Goal: Information Seeking & Learning: Learn about a topic

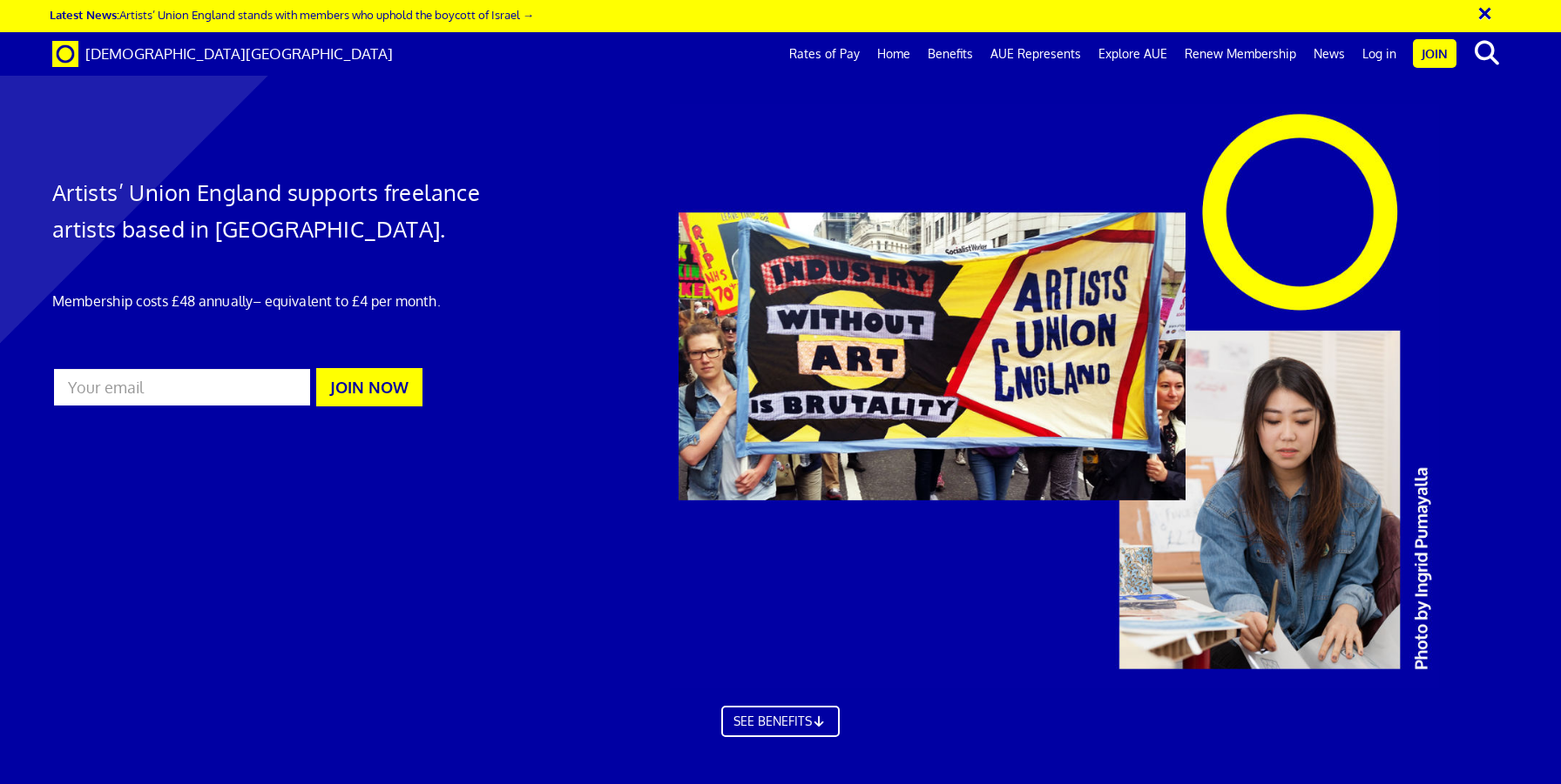
scroll to position [0, 23]
click at [1438, 56] on link "Join" at bounding box center [1434, 53] width 44 height 29
click at [1040, 51] on link "AUE Represents" at bounding box center [1036, 54] width 108 height 44
click at [1127, 53] on link "Explore AUE" at bounding box center [1132, 54] width 86 height 44
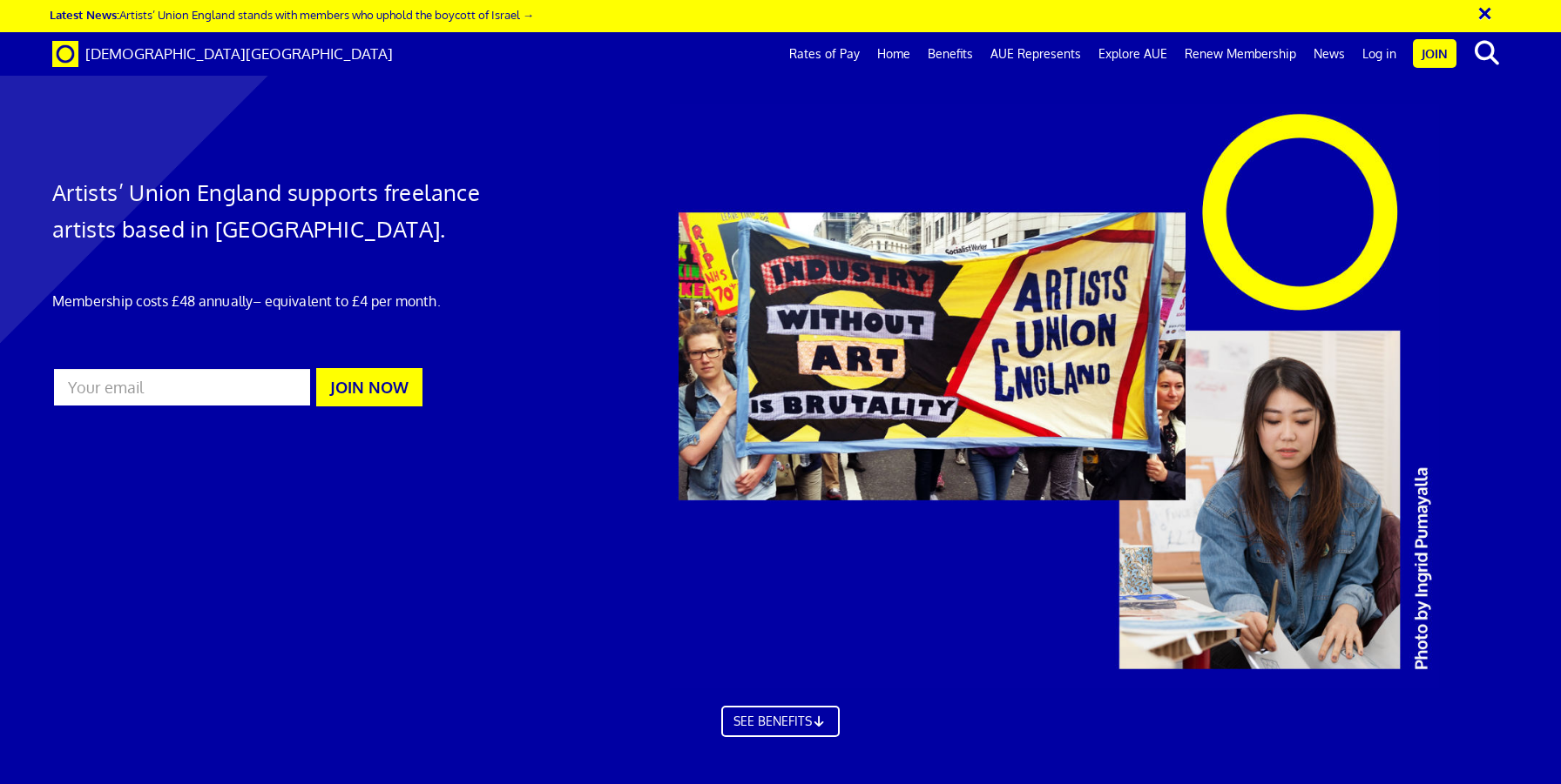
scroll to position [2903, 0]
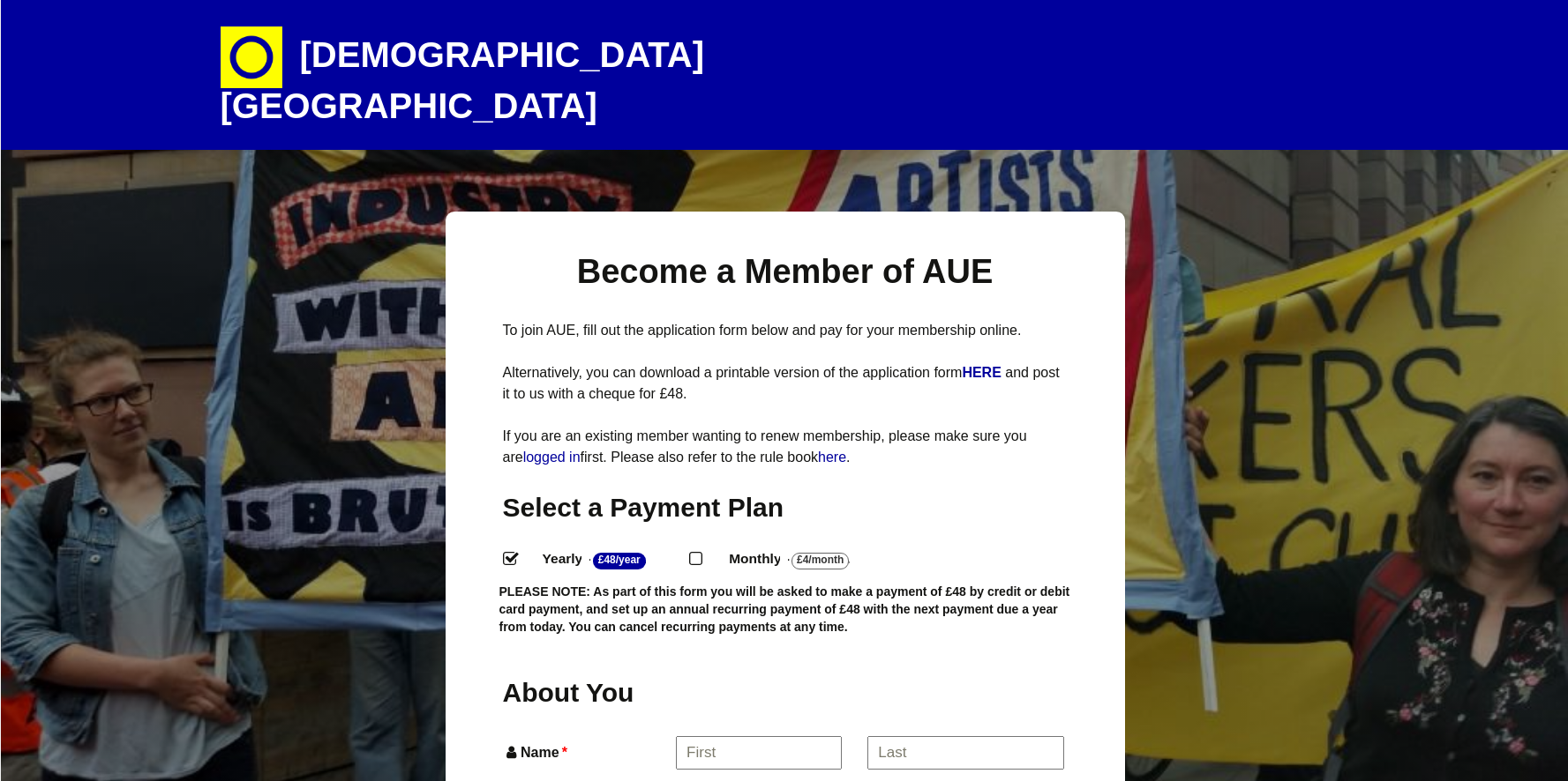
select select
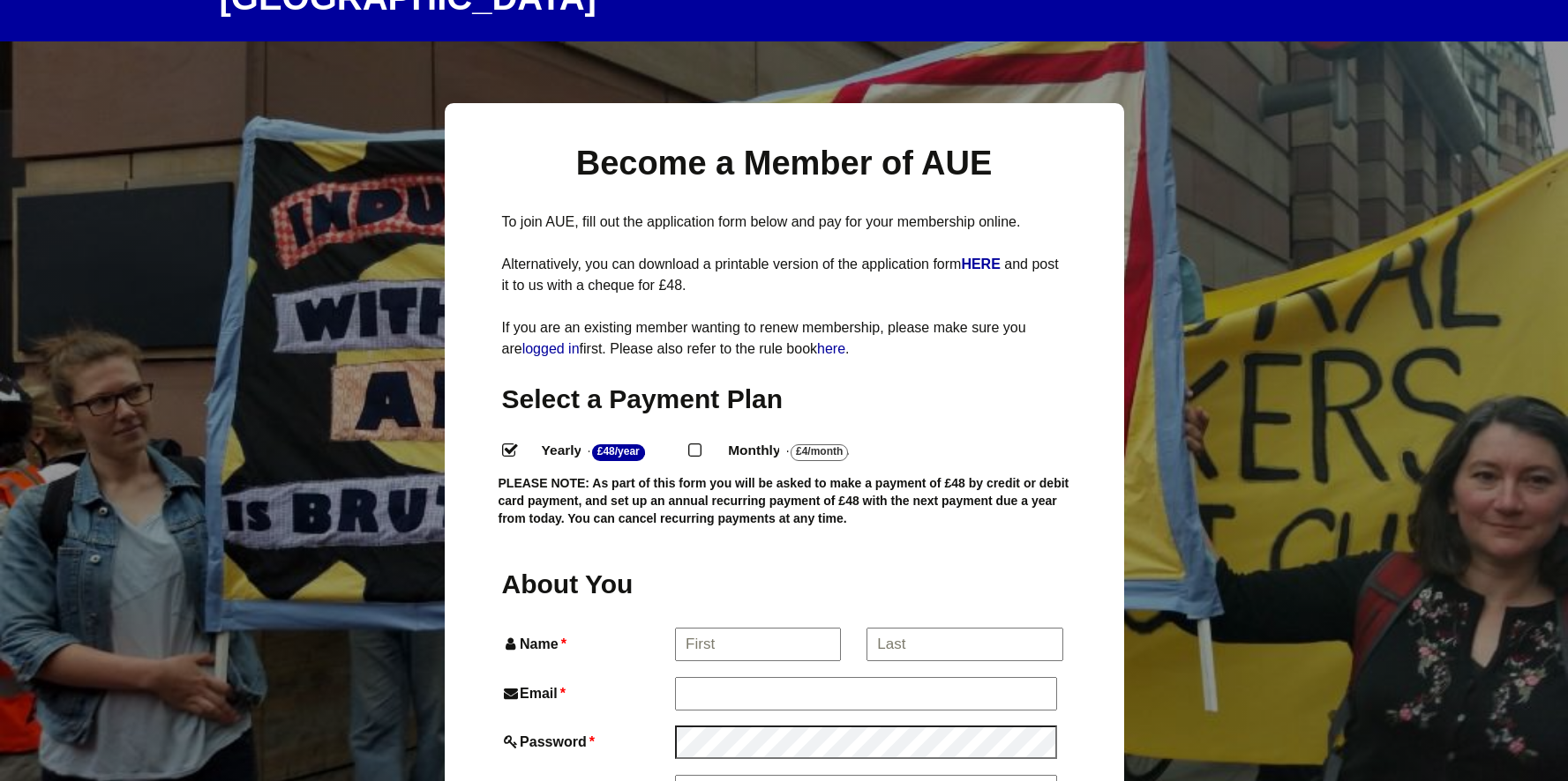
scroll to position [0, 1]
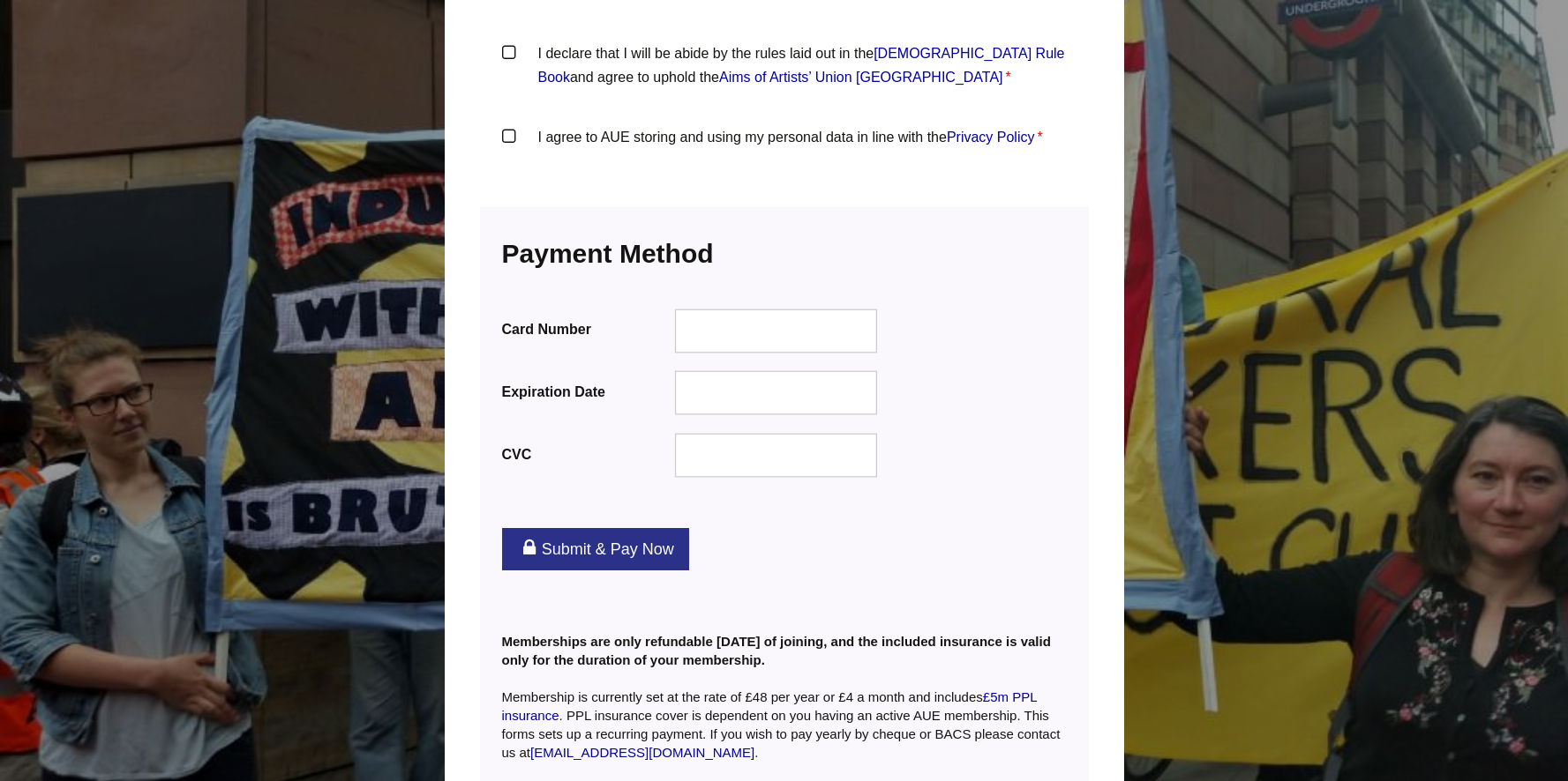
scroll to position [2178, 1]
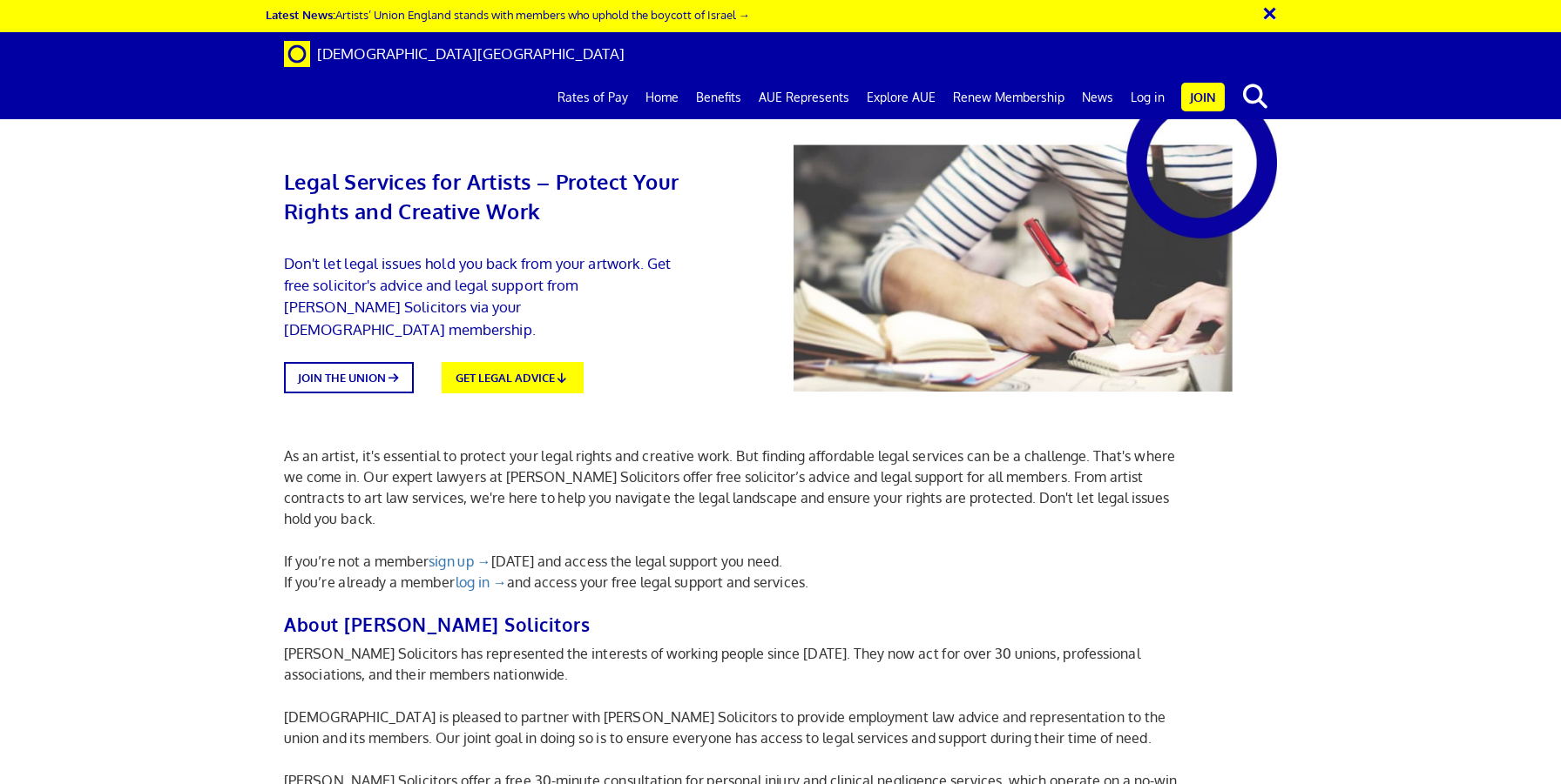
click at [715, 356] on div "Legal Services for Artists – Protect Your Rights and Creative Work Don't let le…" at bounding box center [780, 249] width 1019 height 324
click at [543, 359] on link "GET LEGAL ADVICE" at bounding box center [511, 376] width 155 height 35
click at [542, 359] on link "GET LEGAL ADVICE" at bounding box center [511, 376] width 155 height 35
click at [392, 48] on span "[DEMOGRAPHIC_DATA][GEOGRAPHIC_DATA]" at bounding box center [471, 53] width 307 height 18
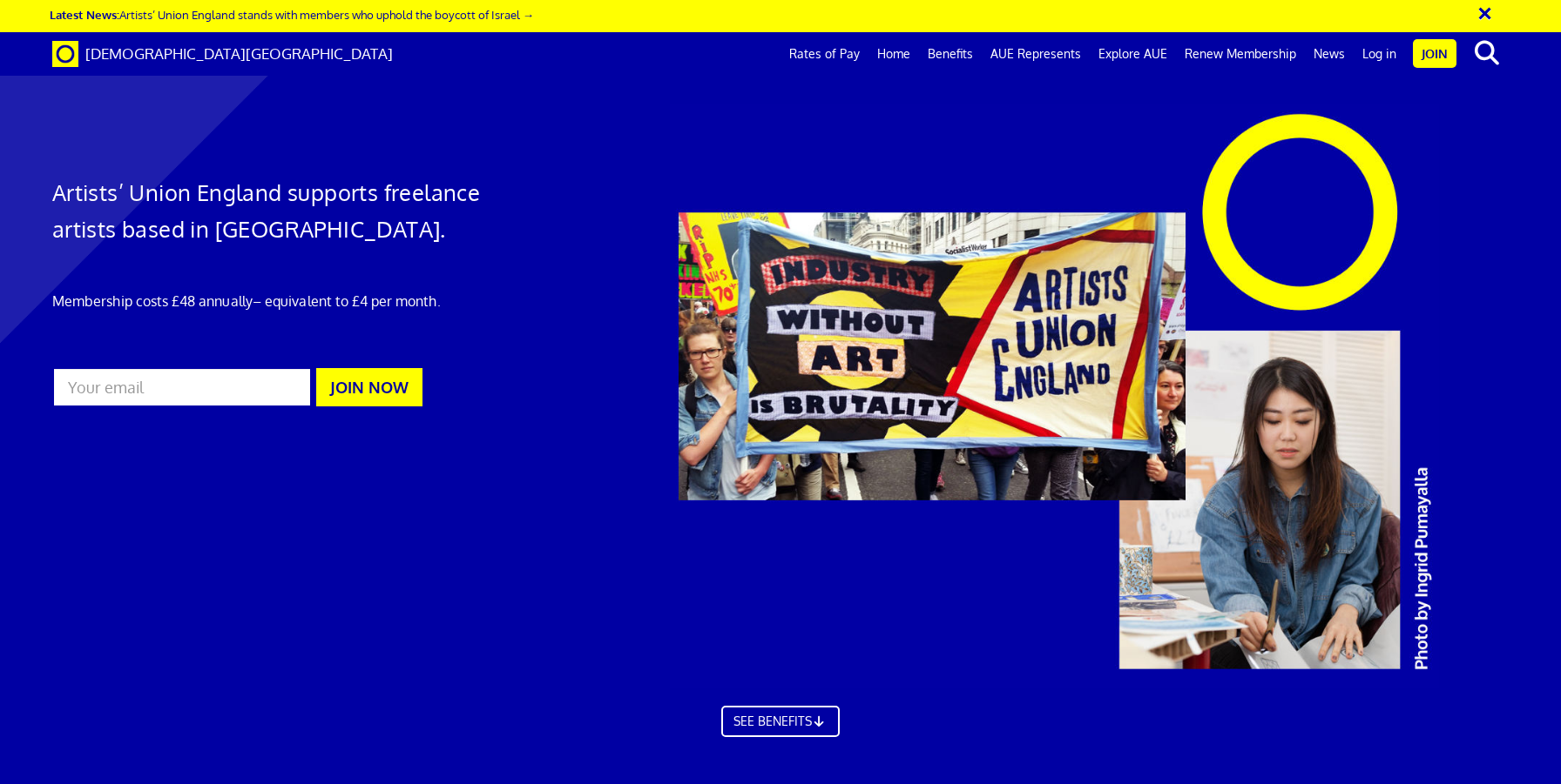
scroll to position [0, 23]
click at [591, 176] on div at bounding box center [780, 412] width 1561 height 789
click at [1331, 50] on link "News" at bounding box center [1329, 54] width 49 height 44
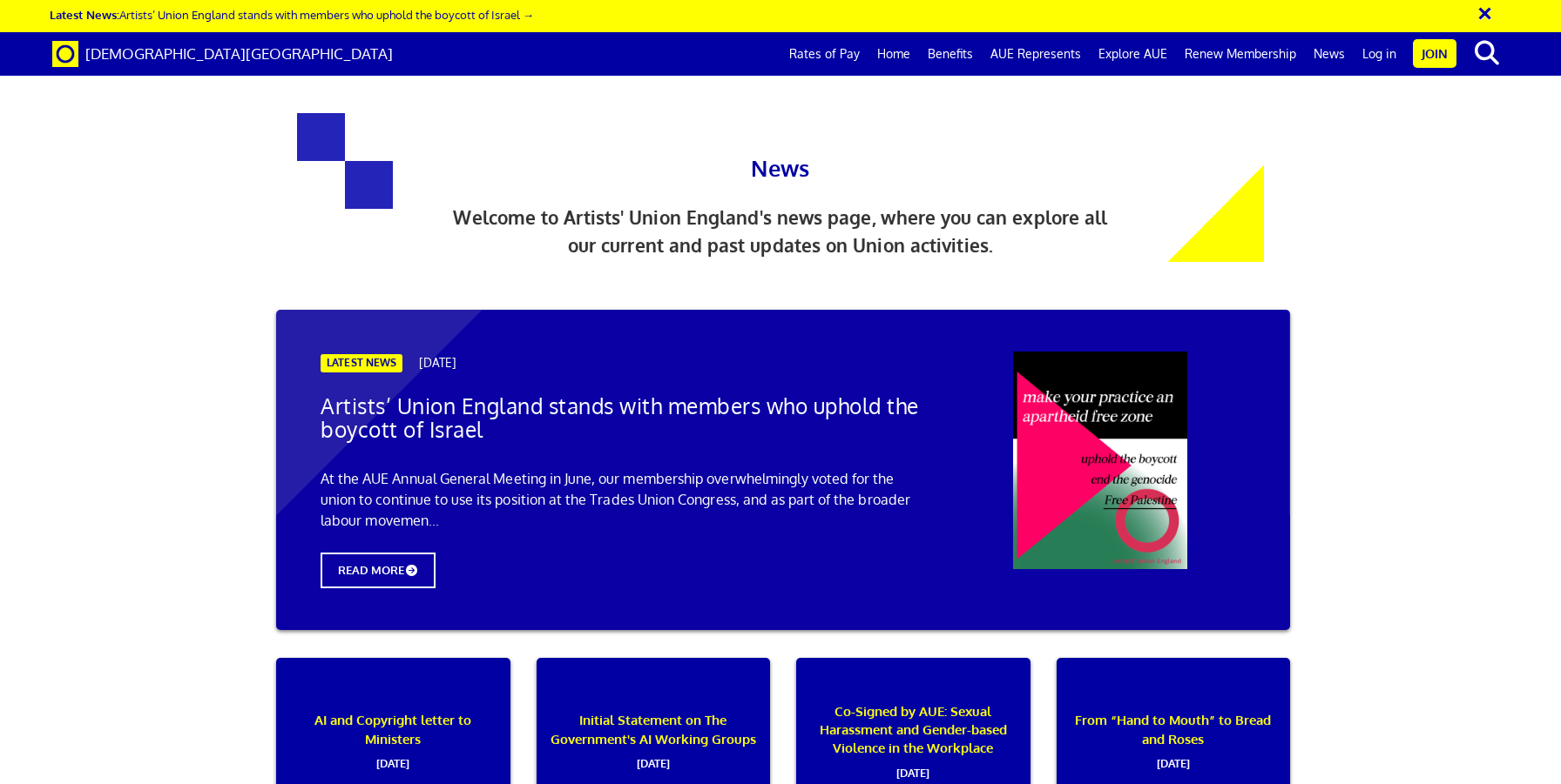
scroll to position [292, 0]
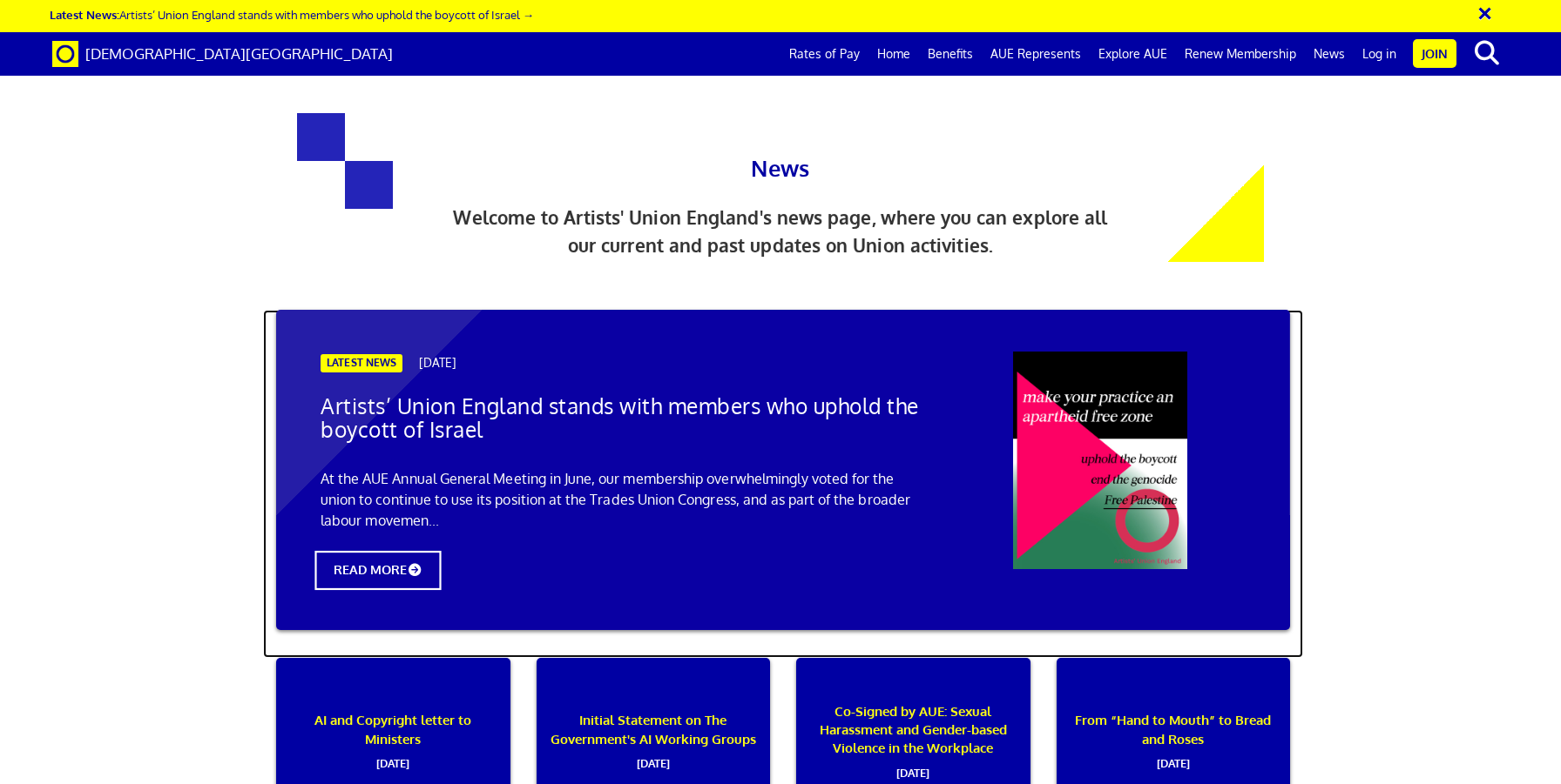
click at [415, 565] on icon at bounding box center [415, 571] width 16 height 12
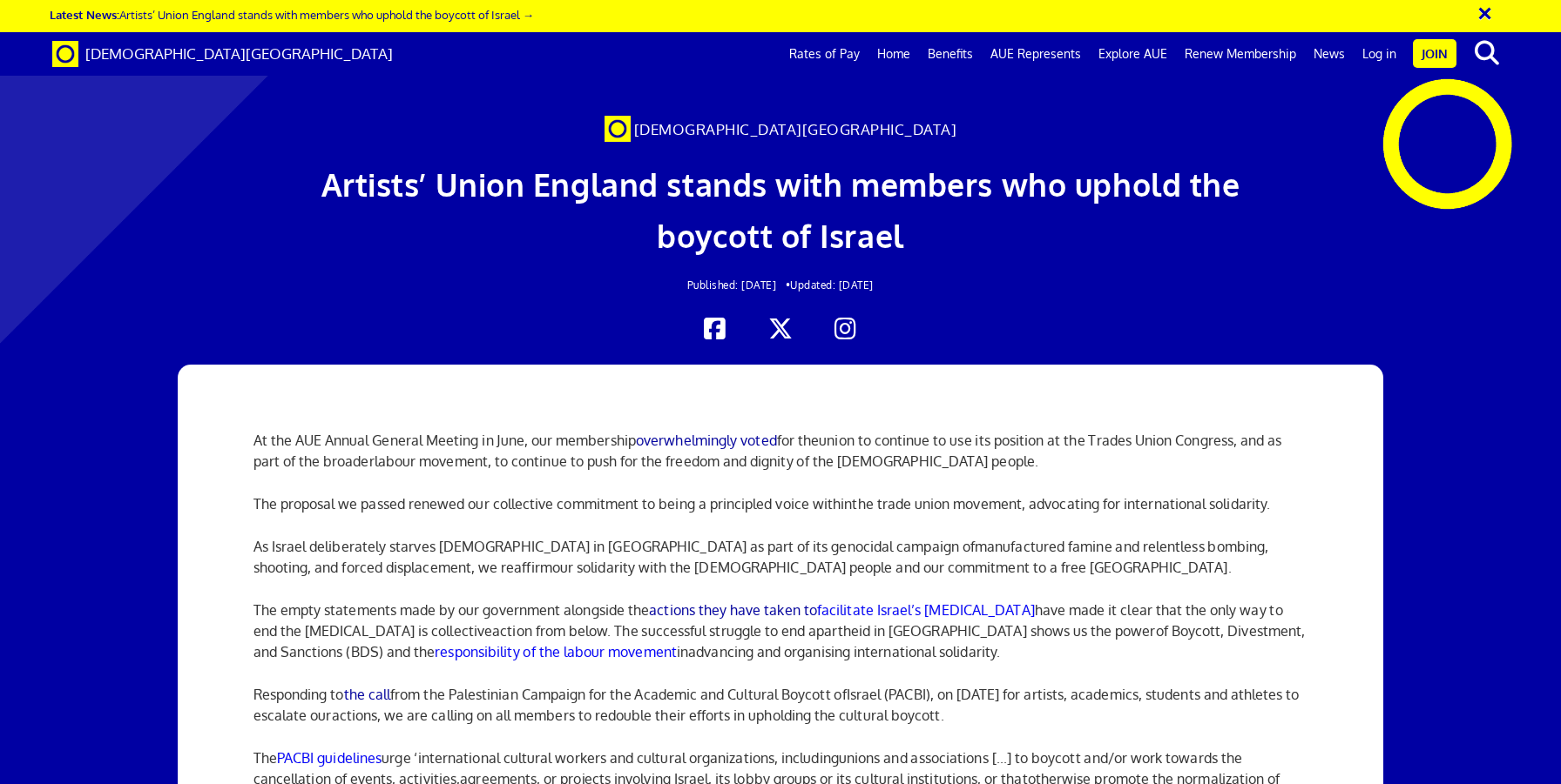
scroll to position [1235, 0]
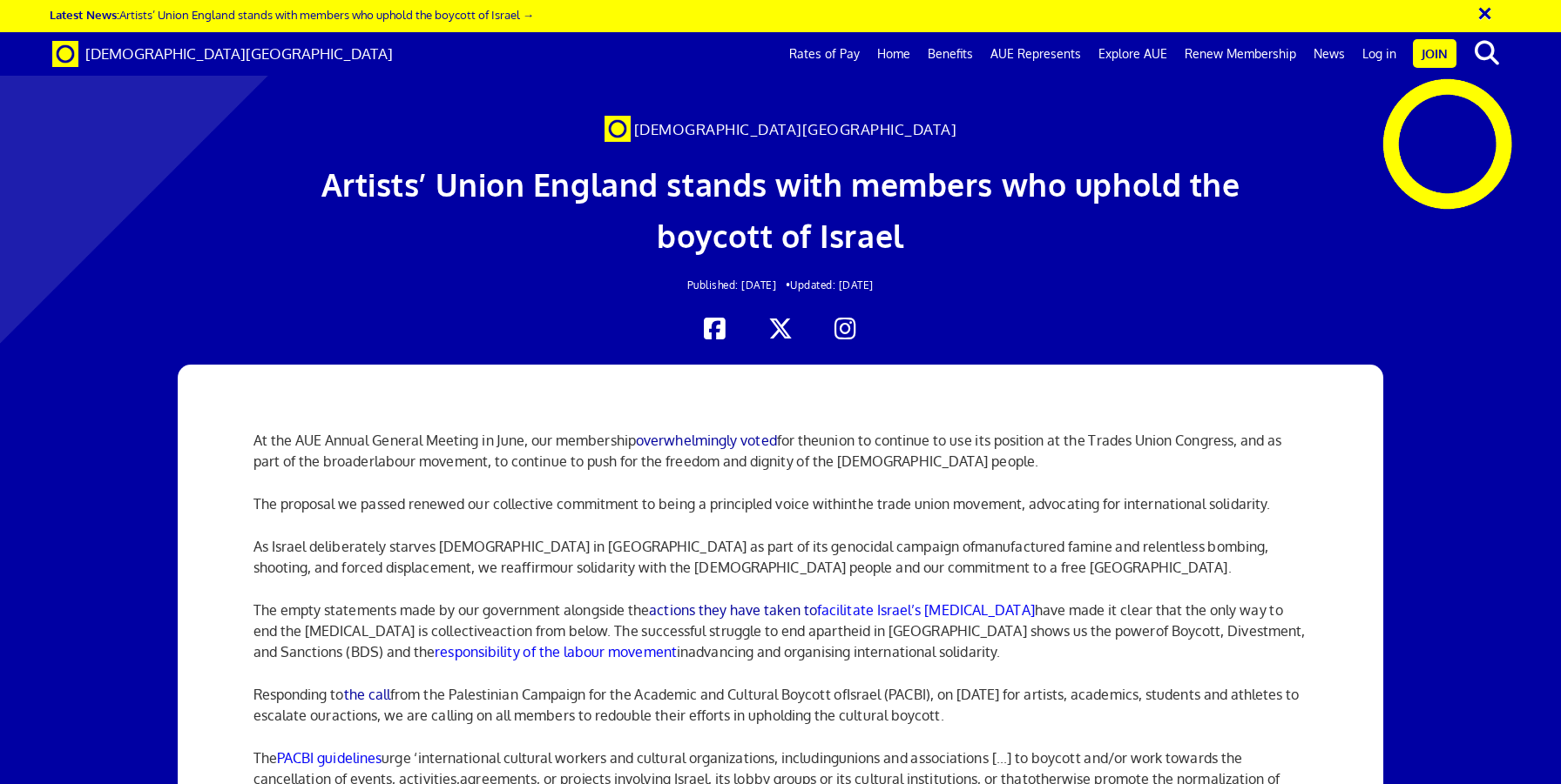
click at [912, 52] on link "Home" at bounding box center [894, 54] width 51 height 44
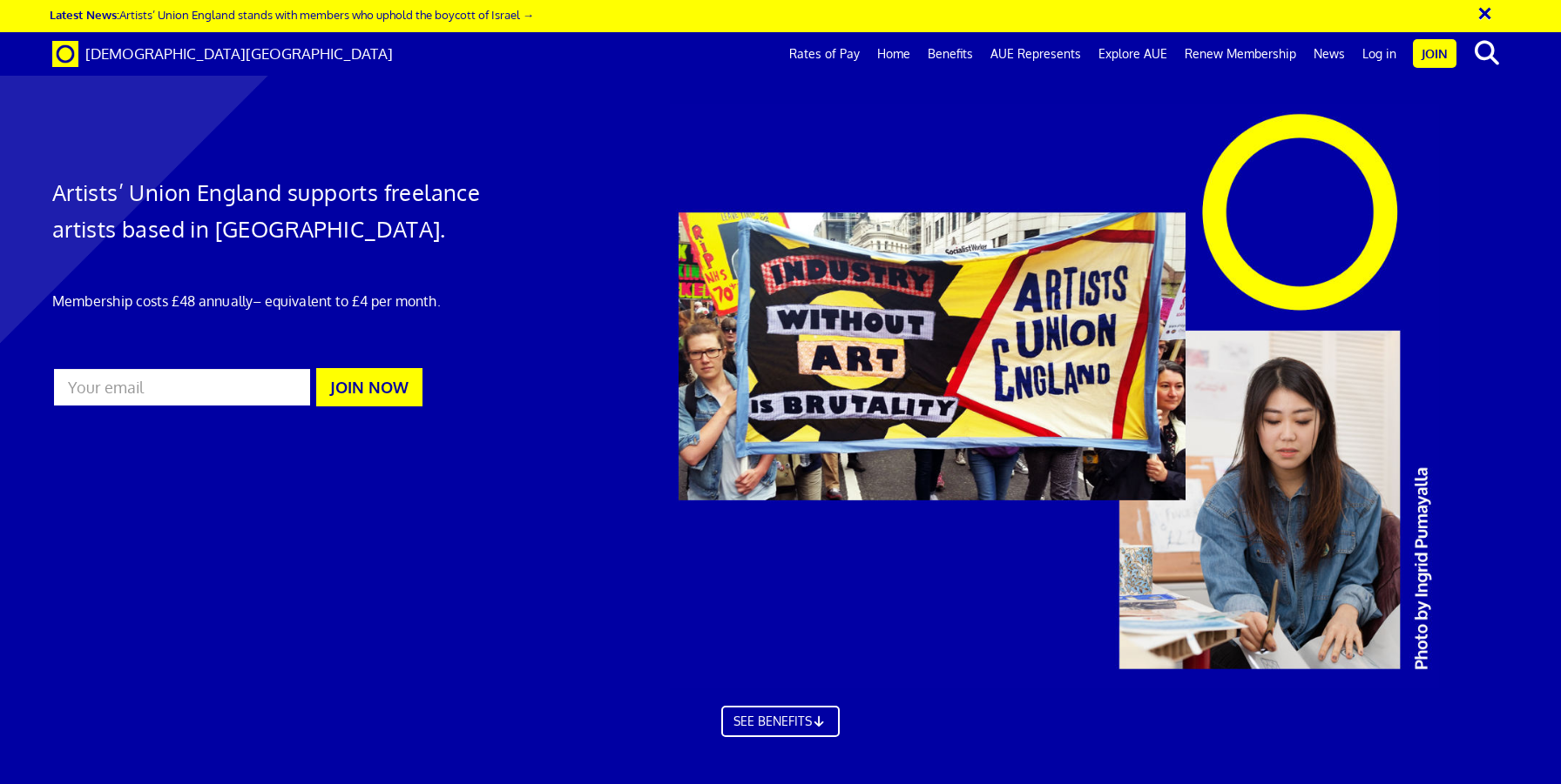
scroll to position [0, 23]
click at [955, 51] on link "Benefits" at bounding box center [950, 54] width 63 height 44
click at [1330, 56] on link "News" at bounding box center [1329, 54] width 49 height 44
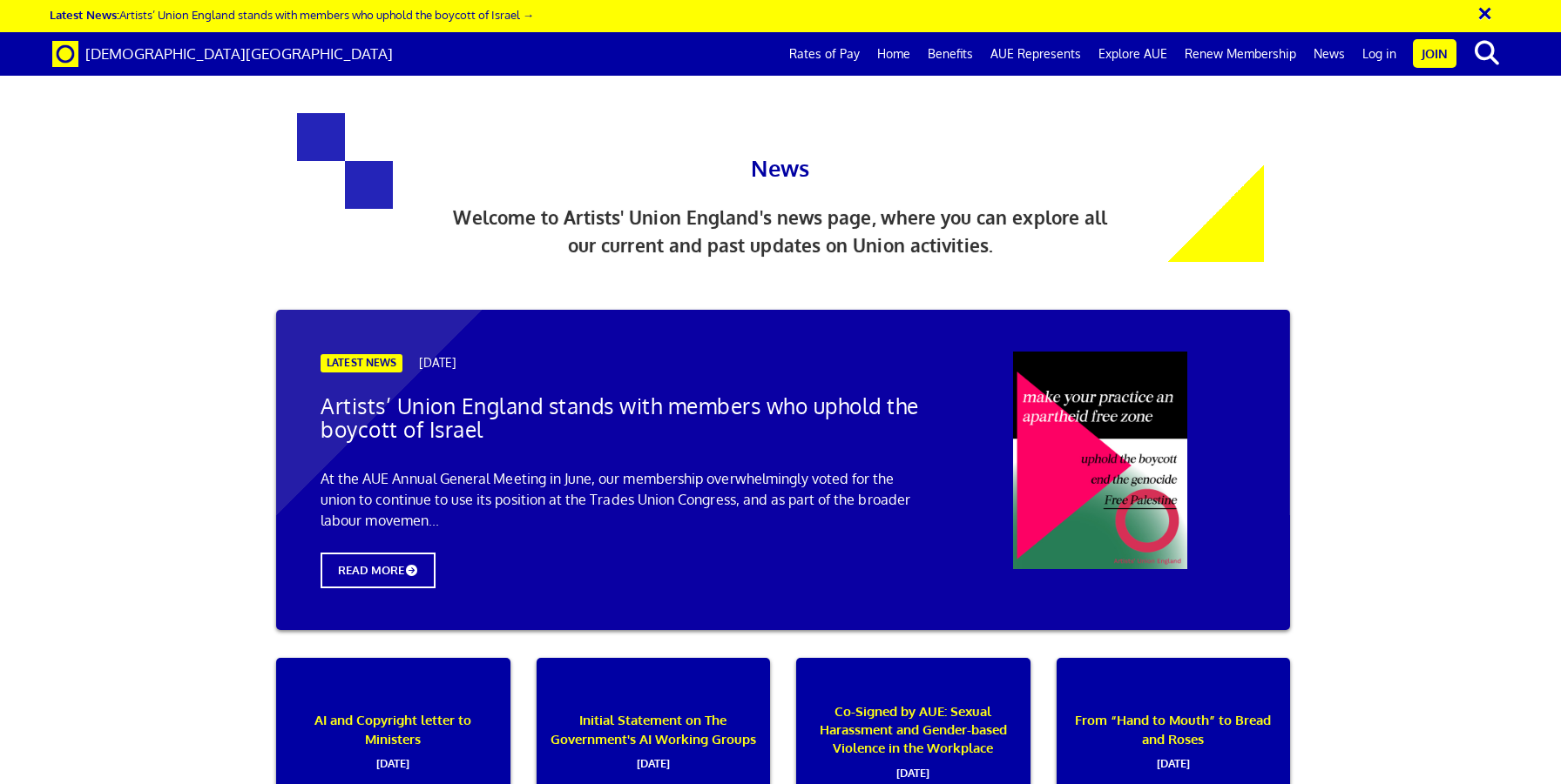
scroll to position [541, 0]
click at [1337, 52] on link "News" at bounding box center [1329, 54] width 49 height 44
